Goal: Use online tool/utility: Utilize a website feature to perform a specific function

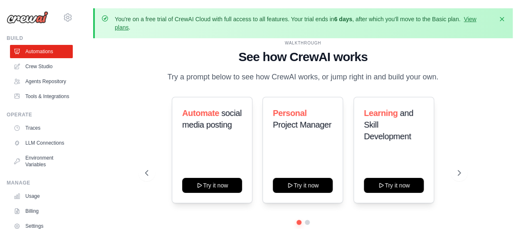
click at [150, 56] on h1 "See how CrewAI works" at bounding box center [302, 56] width 315 height 15
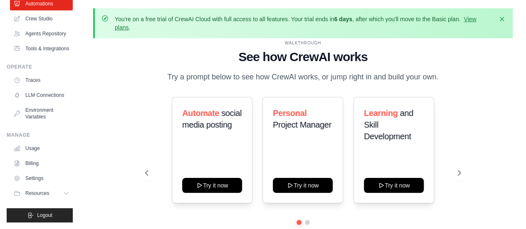
scroll to position [67, 0]
click at [40, 77] on link "Traces" at bounding box center [42, 80] width 63 height 13
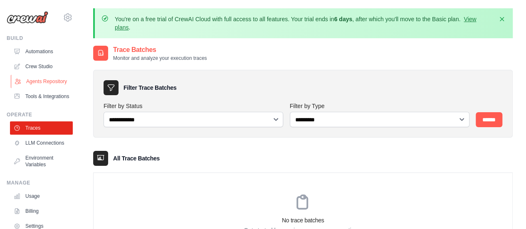
click at [39, 88] on link "Agents Repository" at bounding box center [42, 81] width 63 height 13
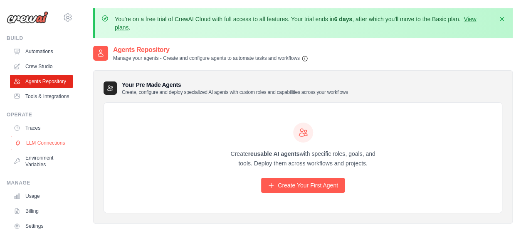
click at [34, 150] on link "LLM Connections" at bounding box center [42, 142] width 63 height 13
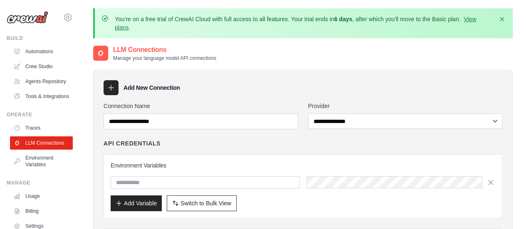
click at [243, 137] on div "**********" at bounding box center [302, 177] width 398 height 150
click at [503, 21] on icon "button" at bounding box center [501, 19] width 8 height 8
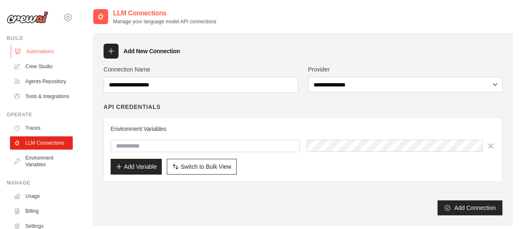
click at [47, 49] on link "Automations" at bounding box center [42, 51] width 63 height 13
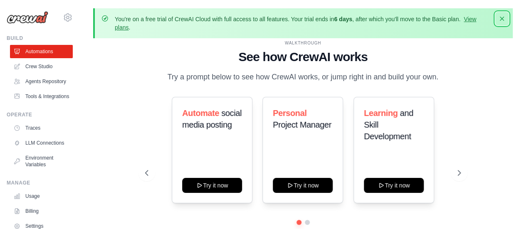
click at [504, 17] on icon "button" at bounding box center [501, 19] width 8 height 8
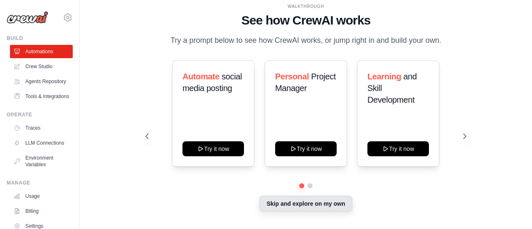
click at [298, 205] on button "Skip and explore on my own" at bounding box center [305, 204] width 93 height 16
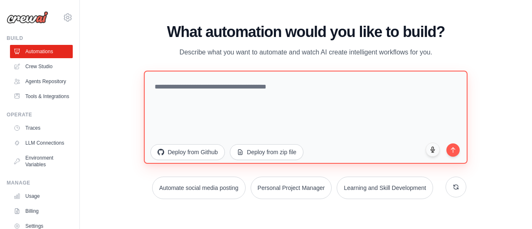
click at [216, 94] on textarea at bounding box center [306, 116] width 324 height 93
paste textarea "**********"
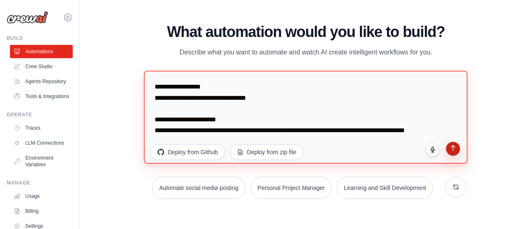
type textarea "**********"
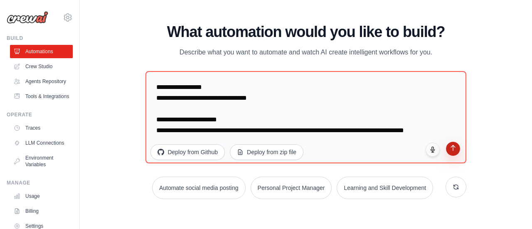
click at [450, 149] on icon "submit" at bounding box center [452, 147] width 7 height 7
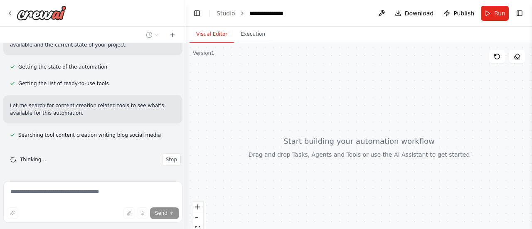
scroll to position [103, 0]
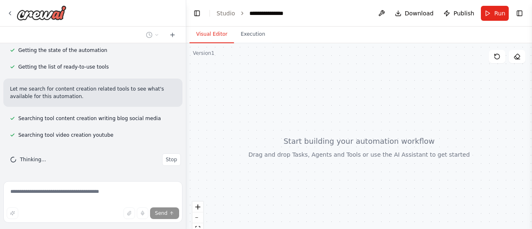
click at [183, 126] on div at bounding box center [184, 114] width 3 height 229
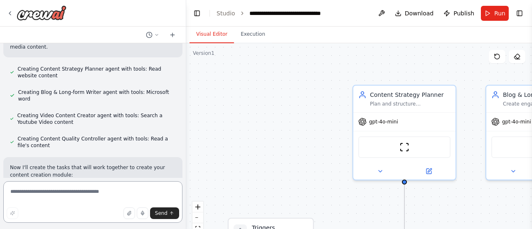
scroll to position [255, 0]
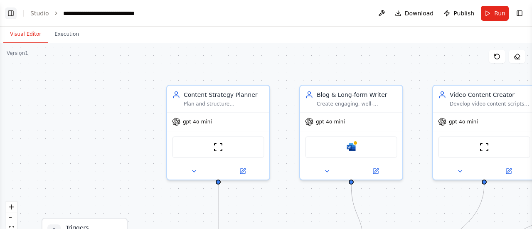
click at [10, 15] on button "Toggle Left Sidebar" at bounding box center [11, 13] width 12 height 12
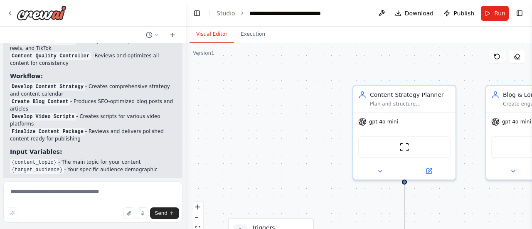
scroll to position [745, 0]
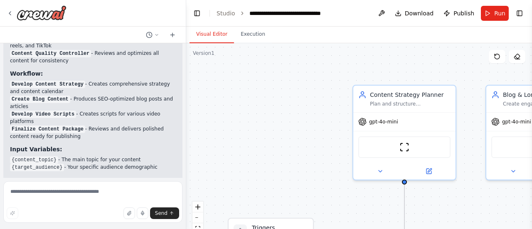
click at [183, 145] on div at bounding box center [184, 114] width 3 height 229
click at [183, 146] on div "Fastleds99 project Create, Push & Market Content module Content Creation Module…" at bounding box center [266, 114] width 532 height 229
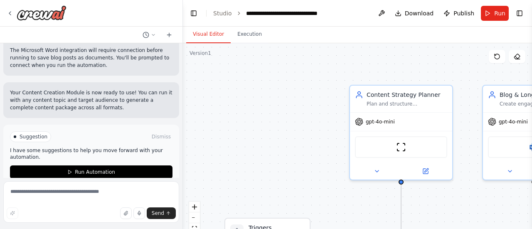
scroll to position [943, 0]
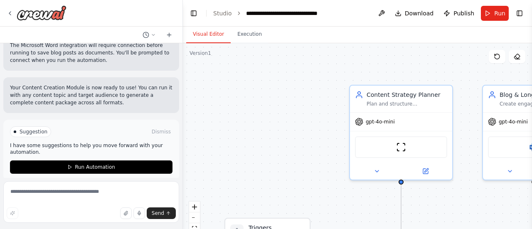
click at [337, 146] on div ".deletable-edge-delete-btn { width: 20px; height: 20px; border: 0px solid #ffff…" at bounding box center [357, 147] width 349 height 208
click at [418, 15] on span "Download" at bounding box center [419, 13] width 29 height 8
click at [494, 18] on button "Run" at bounding box center [495, 13] width 28 height 15
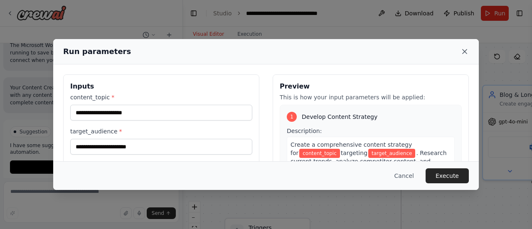
click at [462, 51] on icon at bounding box center [464, 51] width 8 height 8
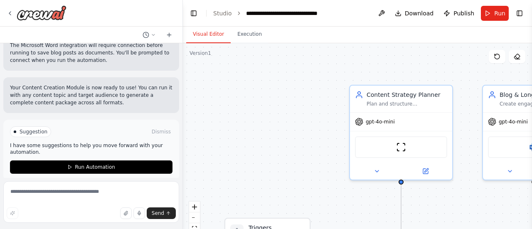
click at [213, 136] on div ".deletable-edge-delete-btn { width: 20px; height: 20px; border: 0px solid #ffff…" at bounding box center [357, 147] width 349 height 208
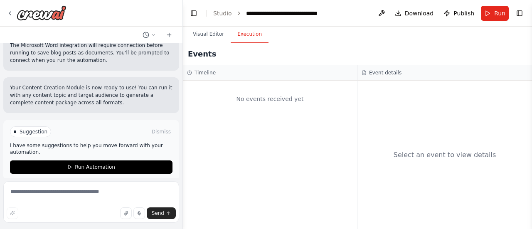
click at [251, 37] on button "Execution" at bounding box center [250, 34] width 38 height 17
click at [19, 194] on textarea at bounding box center [91, 202] width 176 height 42
type textarea "**********"
click at [160, 212] on span "Send" at bounding box center [158, 213] width 12 height 7
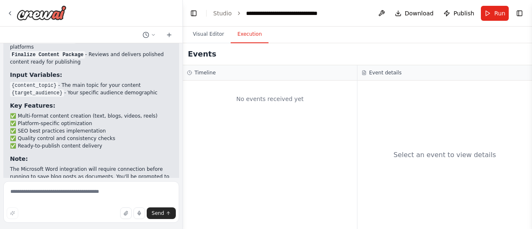
scroll to position [834, 0]
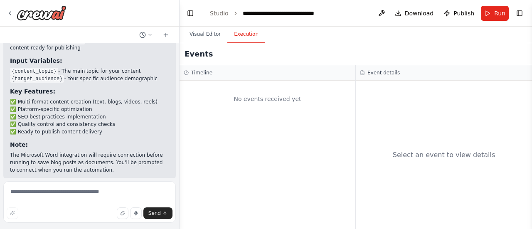
drag, startPoint x: 180, startPoint y: 160, endPoint x: 180, endPoint y: 184, distance: 24.9
click at [180, 184] on div "Fastleds99 project Create, Push & Market Content module Content Creation Module…" at bounding box center [266, 114] width 532 height 229
click at [200, 75] on h3 "Timeline" at bounding box center [201, 72] width 21 height 7
click at [78, 198] on textarea at bounding box center [89, 202] width 172 height 42
type textarea "**********"
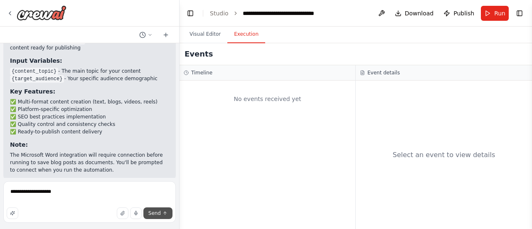
click at [161, 215] on button "Send" at bounding box center [157, 213] width 29 height 12
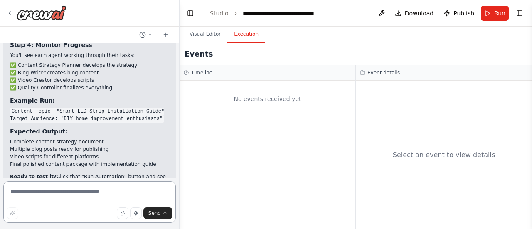
scroll to position [1301, 0]
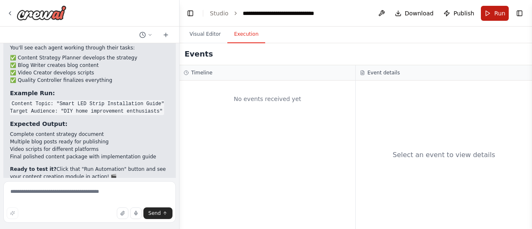
click at [499, 13] on span "Run" at bounding box center [499, 13] width 11 height 8
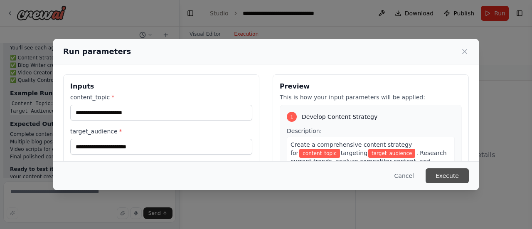
click at [450, 172] on button "Execute" at bounding box center [446, 175] width 43 height 15
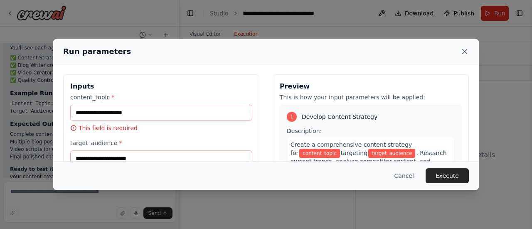
click at [465, 53] on icon at bounding box center [464, 51] width 8 height 8
